Goal: Transaction & Acquisition: Purchase product/service

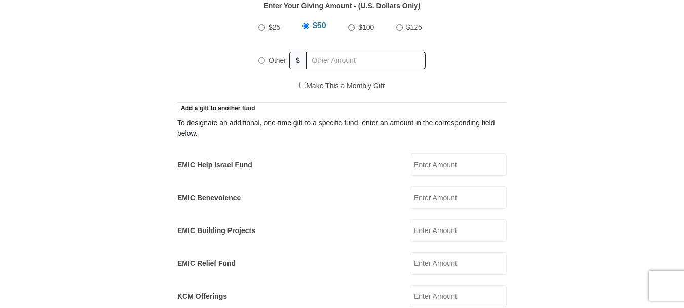
scroll to position [557, 0]
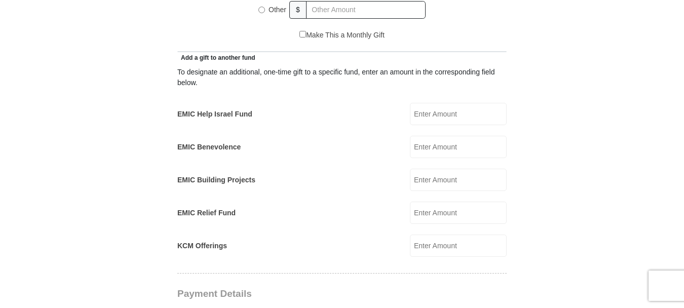
click at [439, 103] on input "EMIC Help Israel Fund" at bounding box center [458, 114] width 97 height 22
type input "100.00"
click at [429, 203] on input "EMIC Relief Fund" at bounding box center [458, 213] width 97 height 22
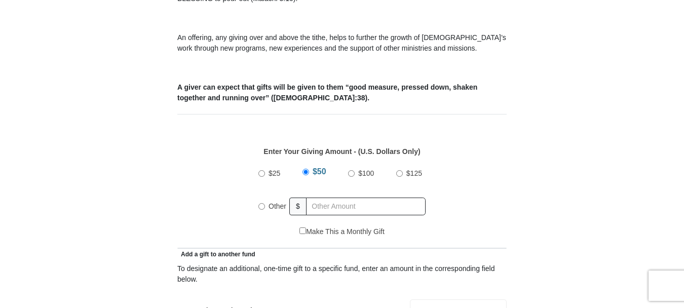
scroll to position [304, 0]
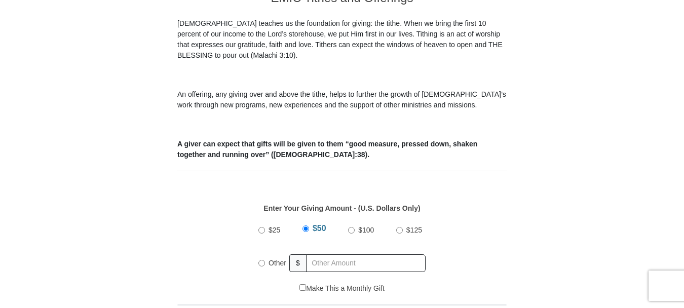
type input "100.00"
click at [261, 260] on input "Other" at bounding box center [261, 263] width 7 height 7
radio input "true"
type input "35.00"
click at [481, 205] on div "Enter Your Giving Amount - (U.S. Dollars Only) Amount must be a valid number Th…" at bounding box center [341, 238] width 329 height 91
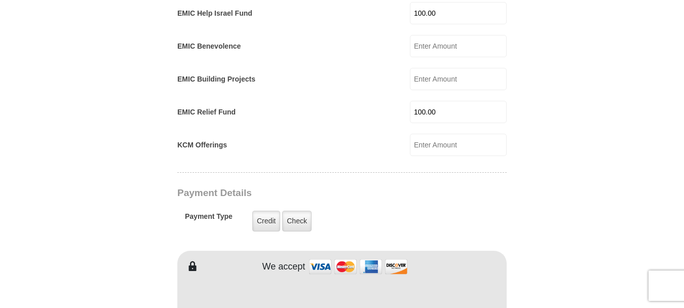
scroll to position [659, 0]
click at [294, 210] on label "Check" at bounding box center [296, 220] width 29 height 21
click at [0, 0] on input "Check" at bounding box center [0, 0] width 0 height 0
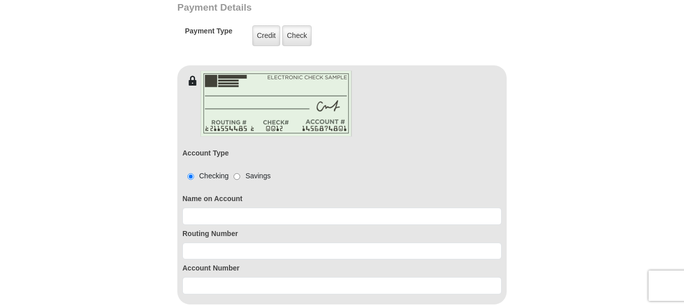
scroll to position [861, 0]
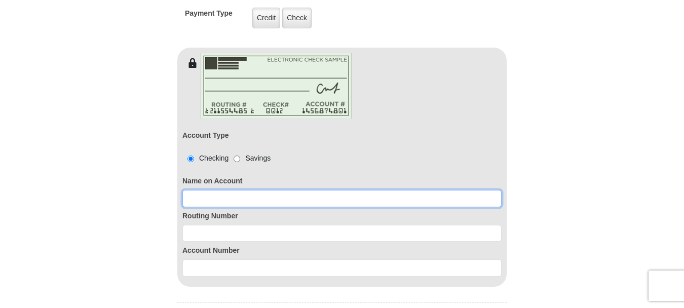
click at [249, 190] on input at bounding box center [341, 198] width 319 height 17
type input "Mark and [PERSON_NAME]"
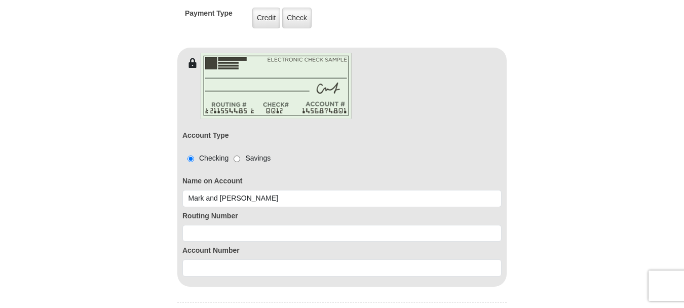
type input "Mark & [PERSON_NAME]"
type input "[PERSON_NAME]"
type input "[EMAIL_ADDRESS]"
type input "[STREET_ADDRESS][PERSON_NAME]"
type input "P.O. Box 216"
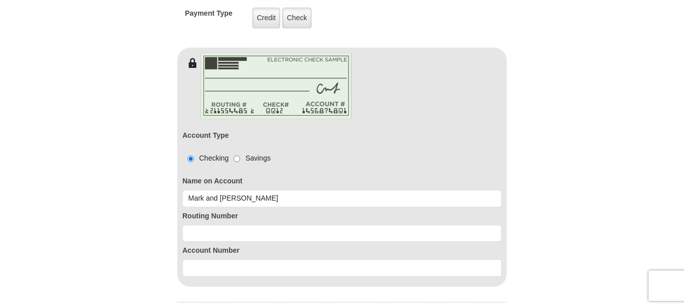
type input "Deerfield"
select select "MI"
type input "49238"
type input "5177958917"
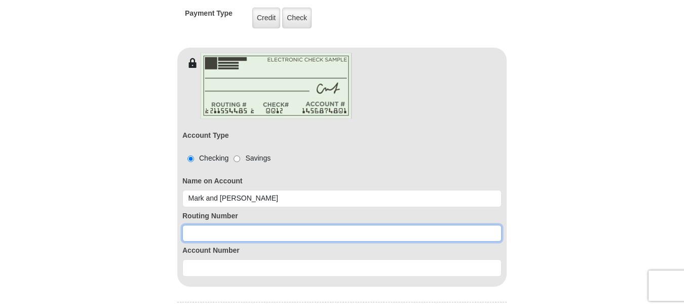
click at [250, 225] on input at bounding box center [341, 233] width 319 height 17
type input "072403473"
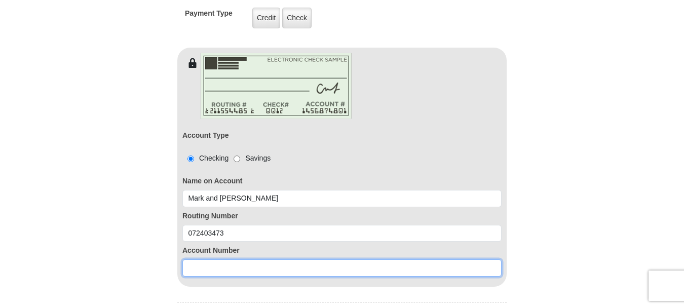
click at [222, 259] on input at bounding box center [341, 267] width 319 height 17
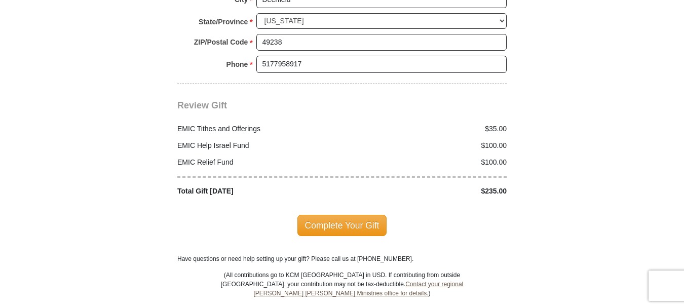
scroll to position [1368, 0]
type input "02369745460"
click at [375, 214] on span "Complete Your Gift" at bounding box center [342, 224] width 90 height 21
